Goal: Use online tool/utility: Utilize a website feature to perform a specific function

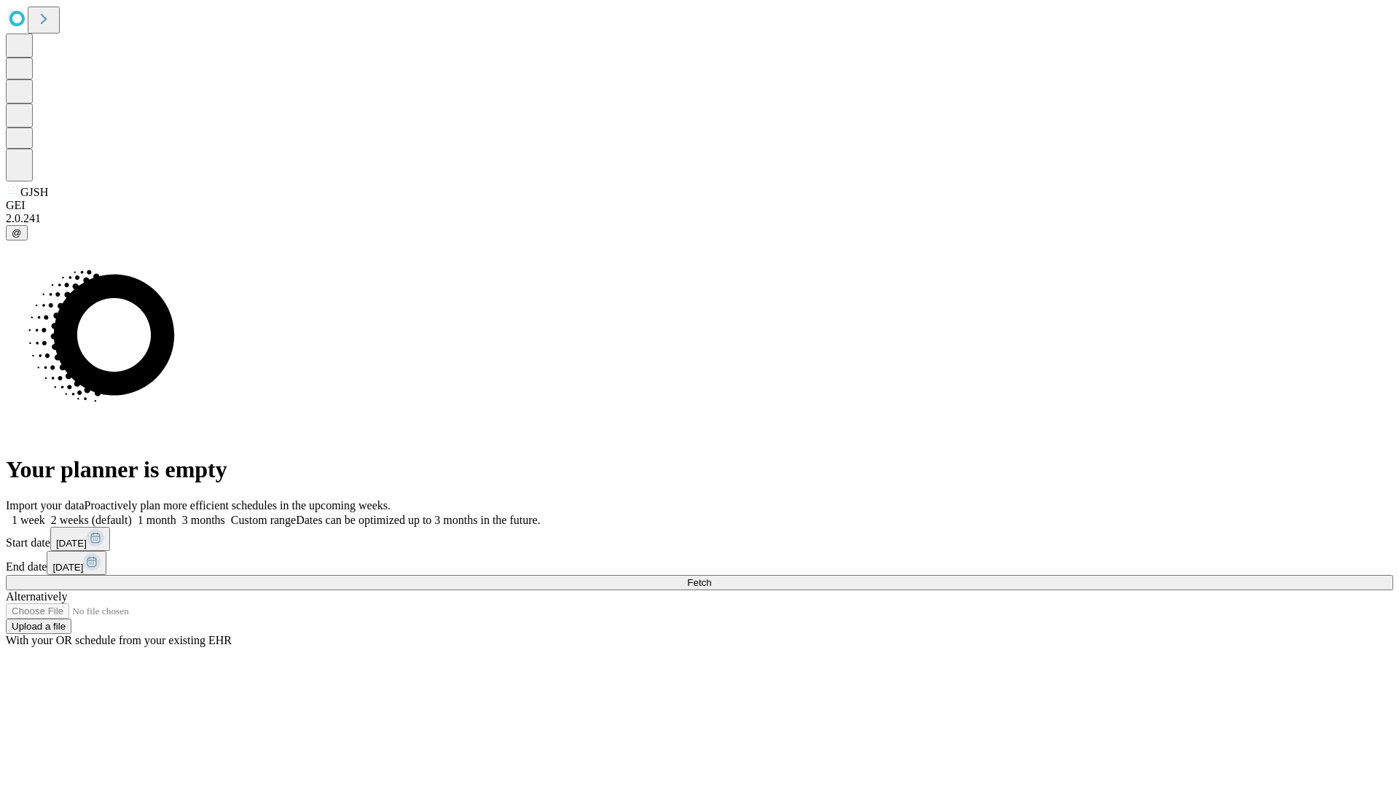
click at [711, 577] on span "Fetch" at bounding box center [699, 582] width 24 height 11
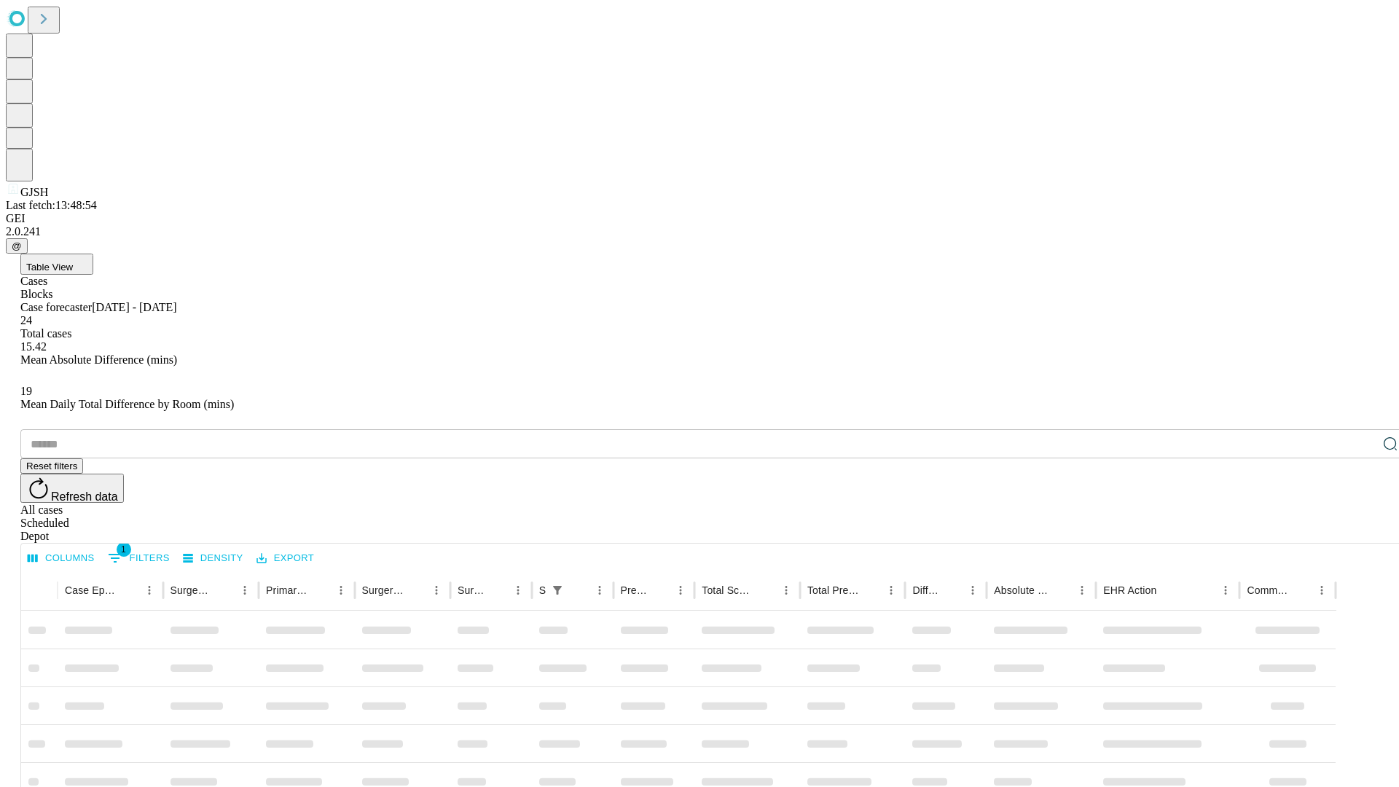
click at [73, 262] on span "Table View" at bounding box center [49, 267] width 47 height 11
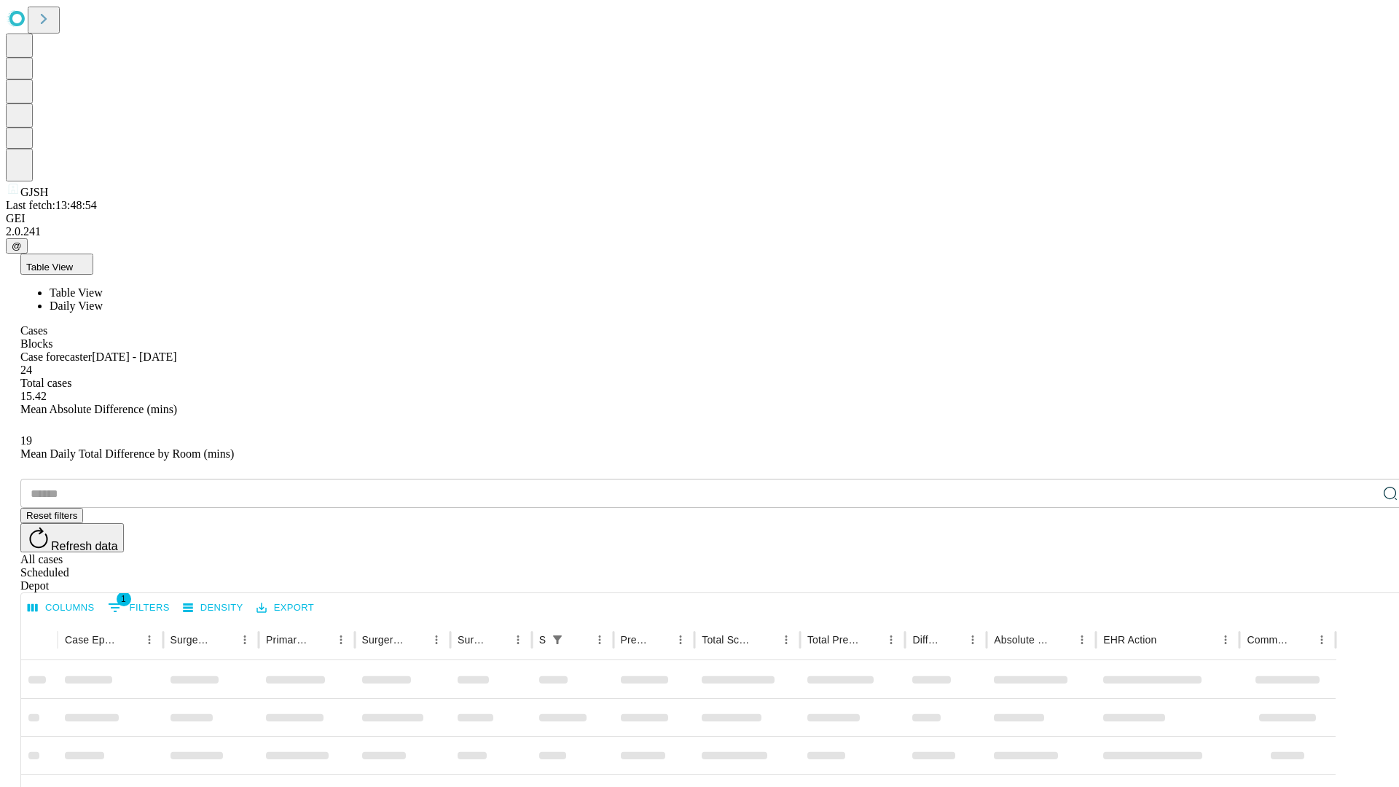
click at [103, 300] on span "Daily View" at bounding box center [76, 306] width 53 height 12
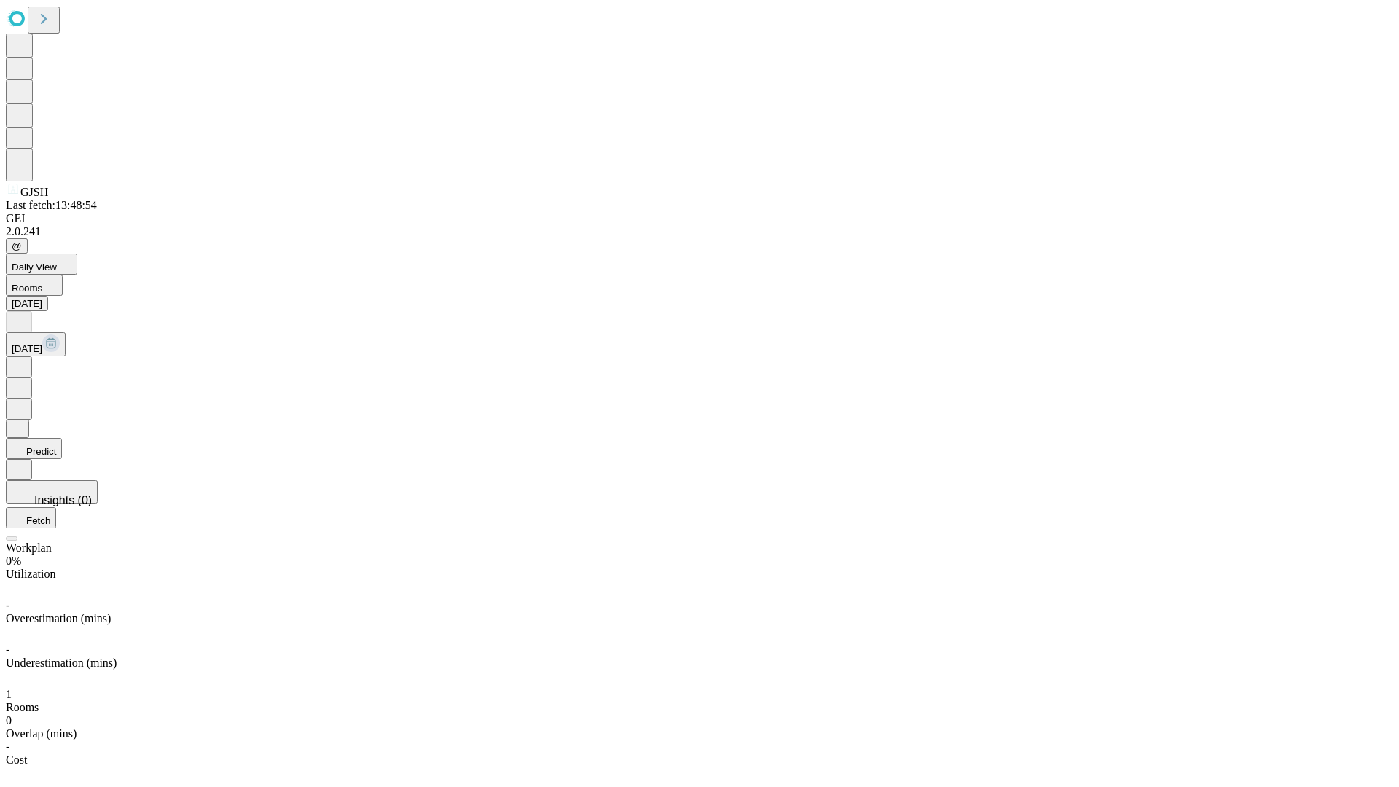
click at [62, 438] on button "Predict" at bounding box center [34, 448] width 56 height 21
